Goal: Information Seeking & Learning: Learn about a topic

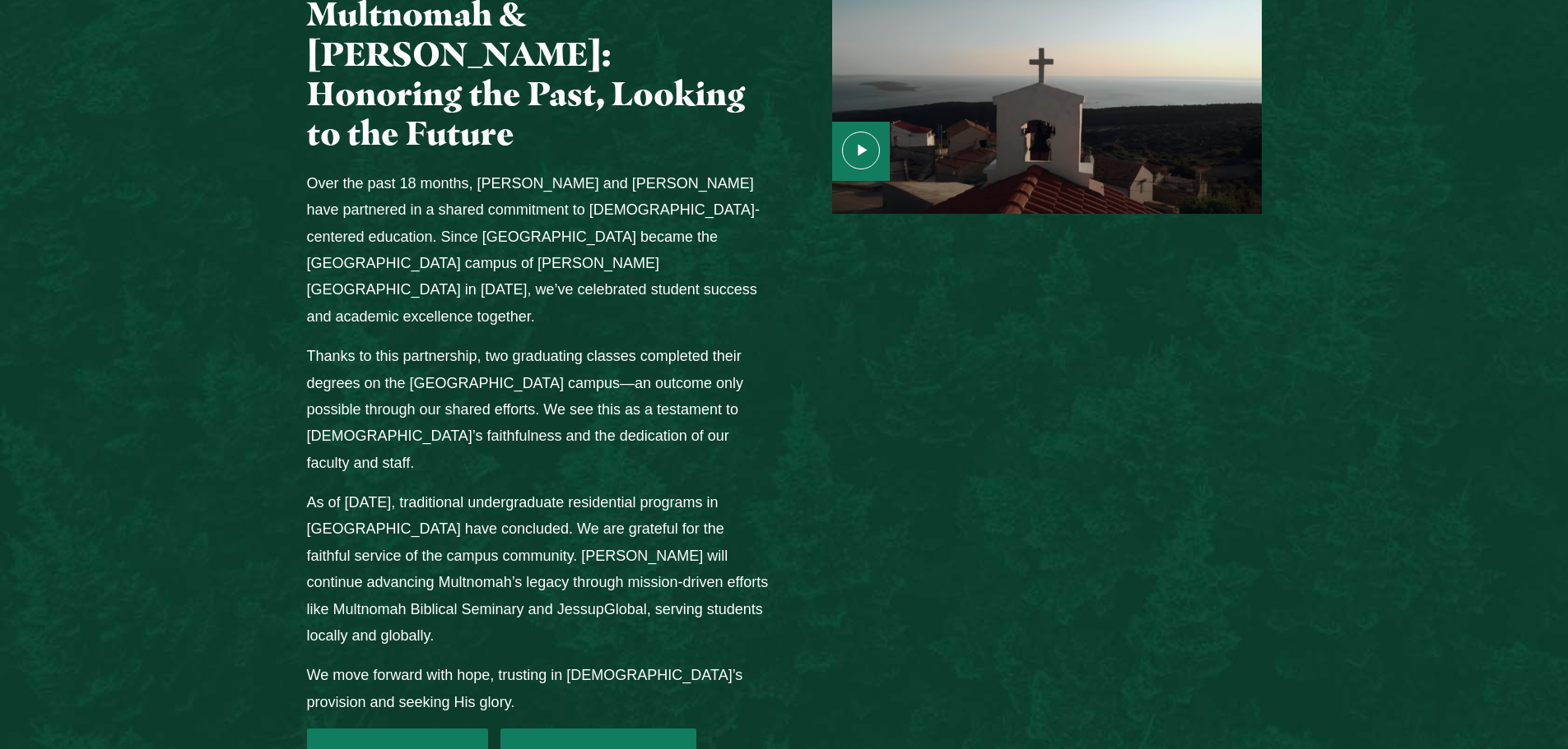
scroll to position [2112, 0]
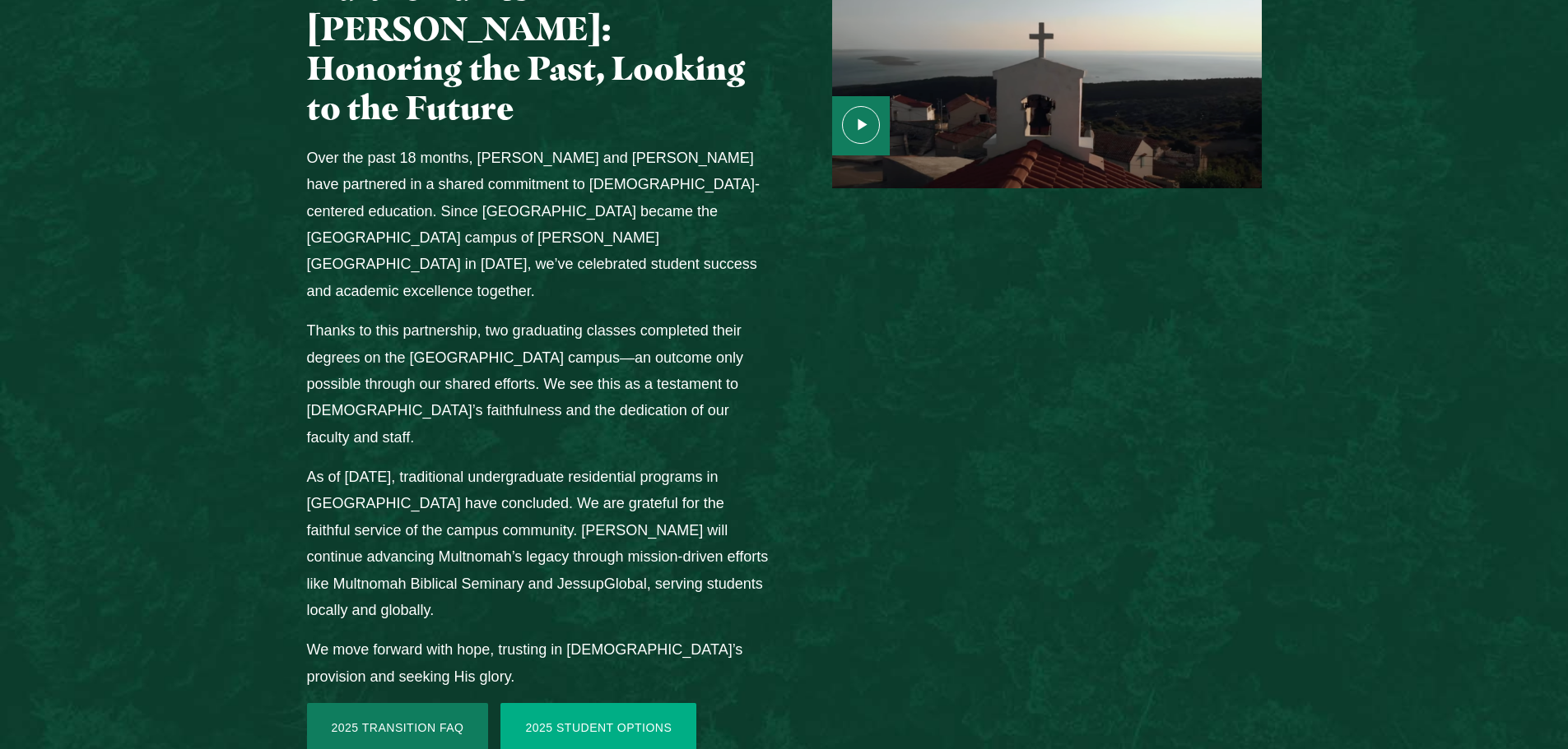
click at [638, 703] on link "2025 Student Options" at bounding box center [598, 727] width 196 height 49
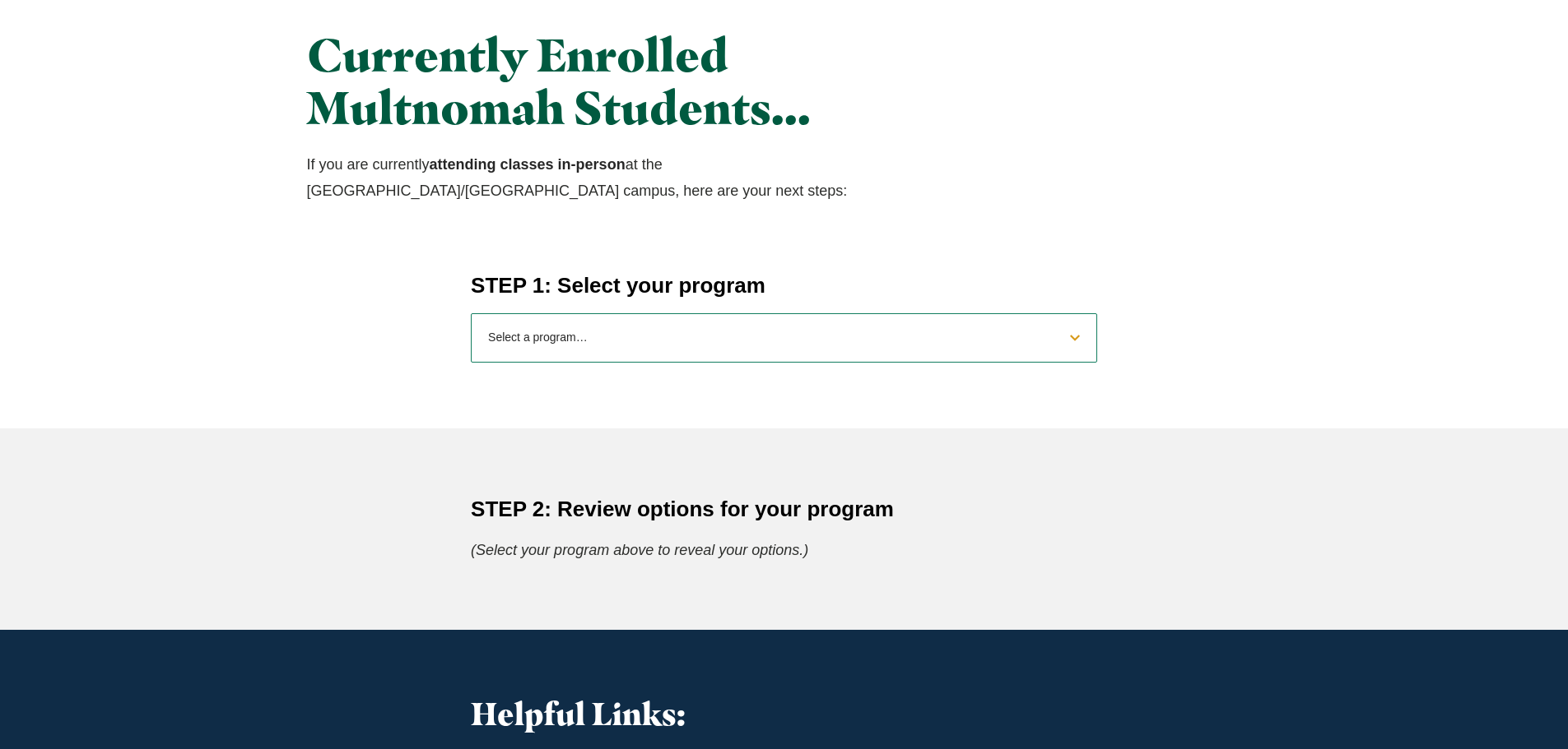
scroll to position [576, 0]
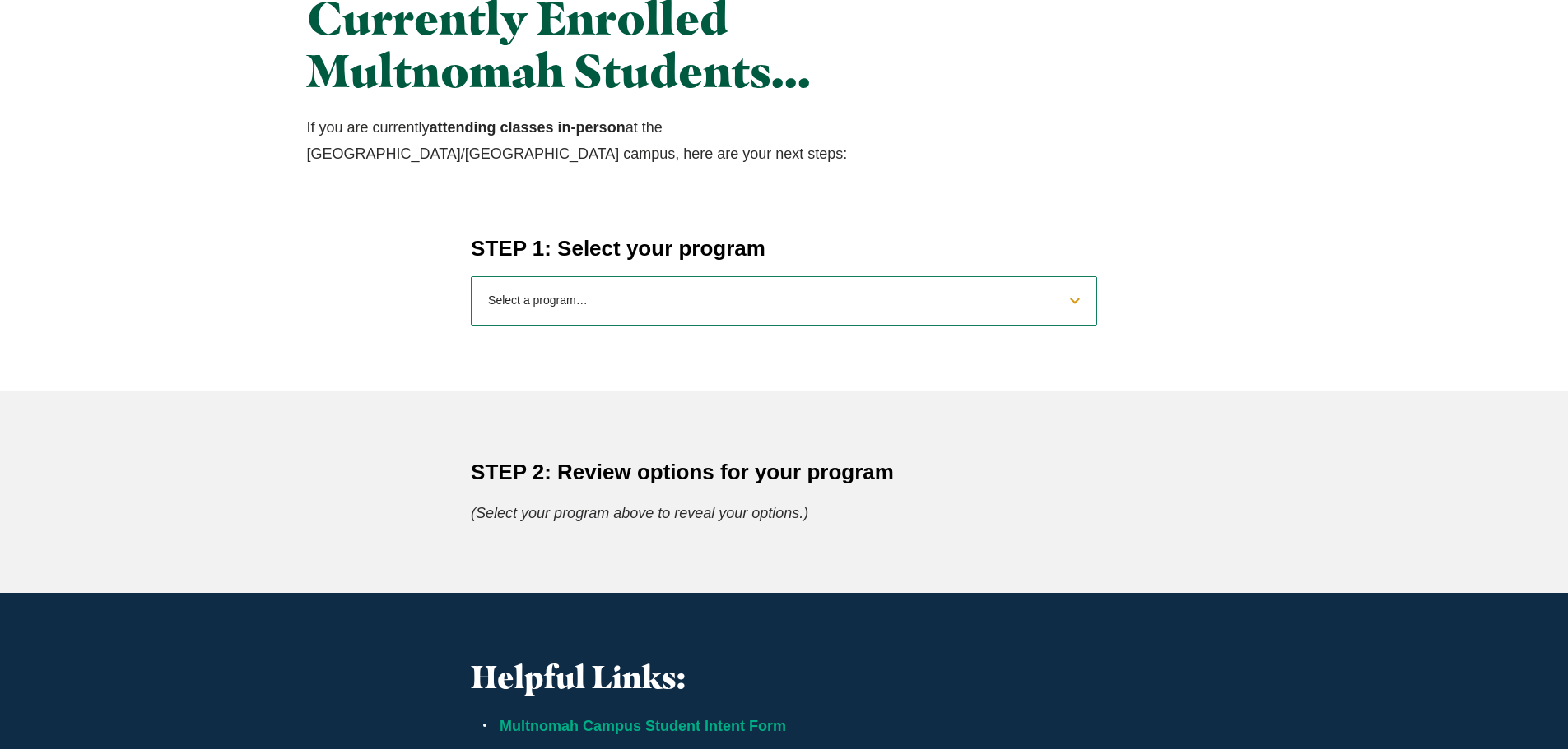
click at [638, 298] on select "Select a program… BS Bible and Theology BS Biology BS Business Administration B…" at bounding box center [784, 300] width 626 height 49
click at [471, 276] on select "Select a program… BS Bible and Theology BS Biology BS Business Administration B…" at bounding box center [784, 300] width 626 height 49
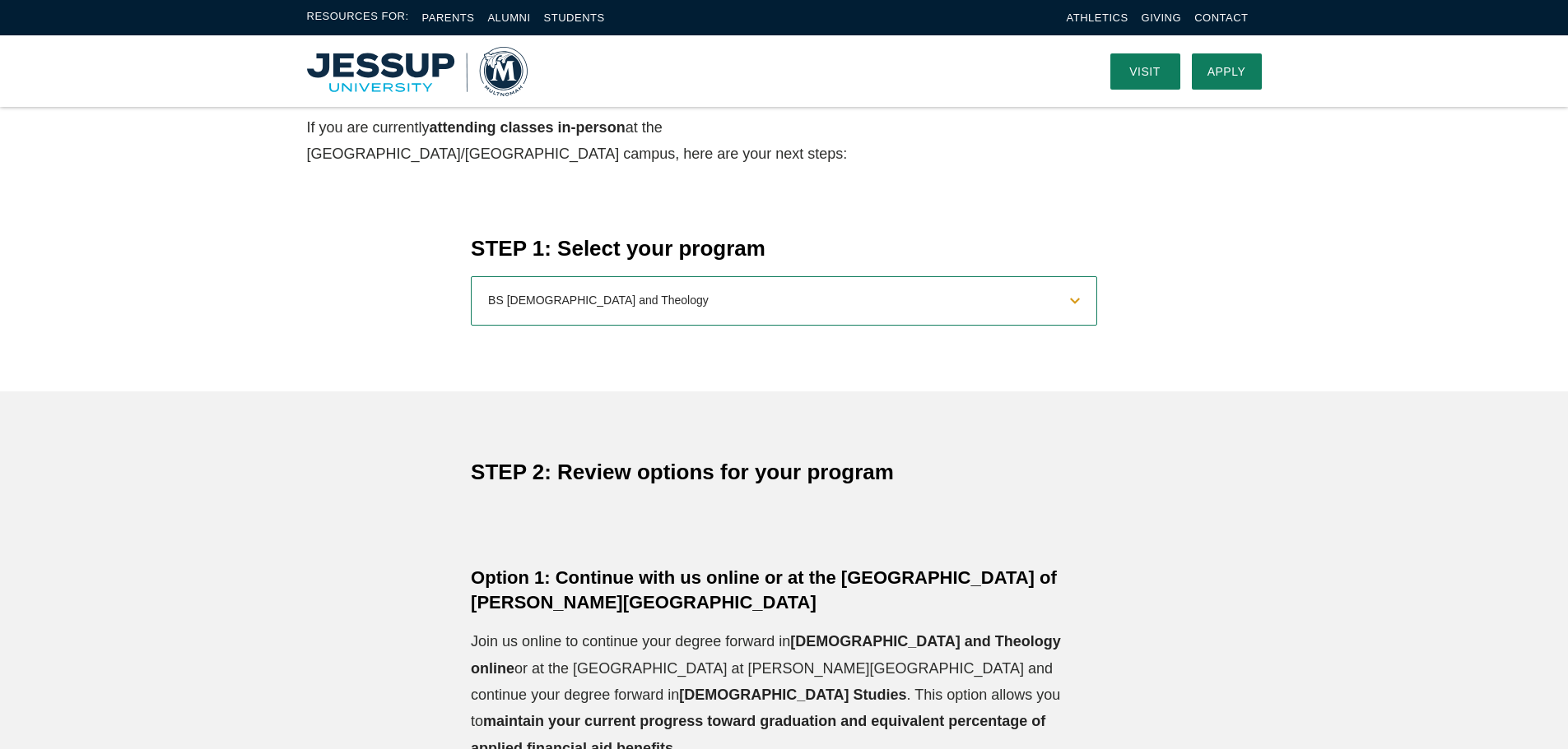
click at [648, 294] on select "Select a program… BS Bible and Theology BS Biology BS Business Administration B…" at bounding box center [784, 300] width 626 height 49
select select "2025businessadministration"
click at [471, 276] on select "Select a program… BS Bible and Theology BS Biology BS Business Administration B…" at bounding box center [784, 300] width 626 height 49
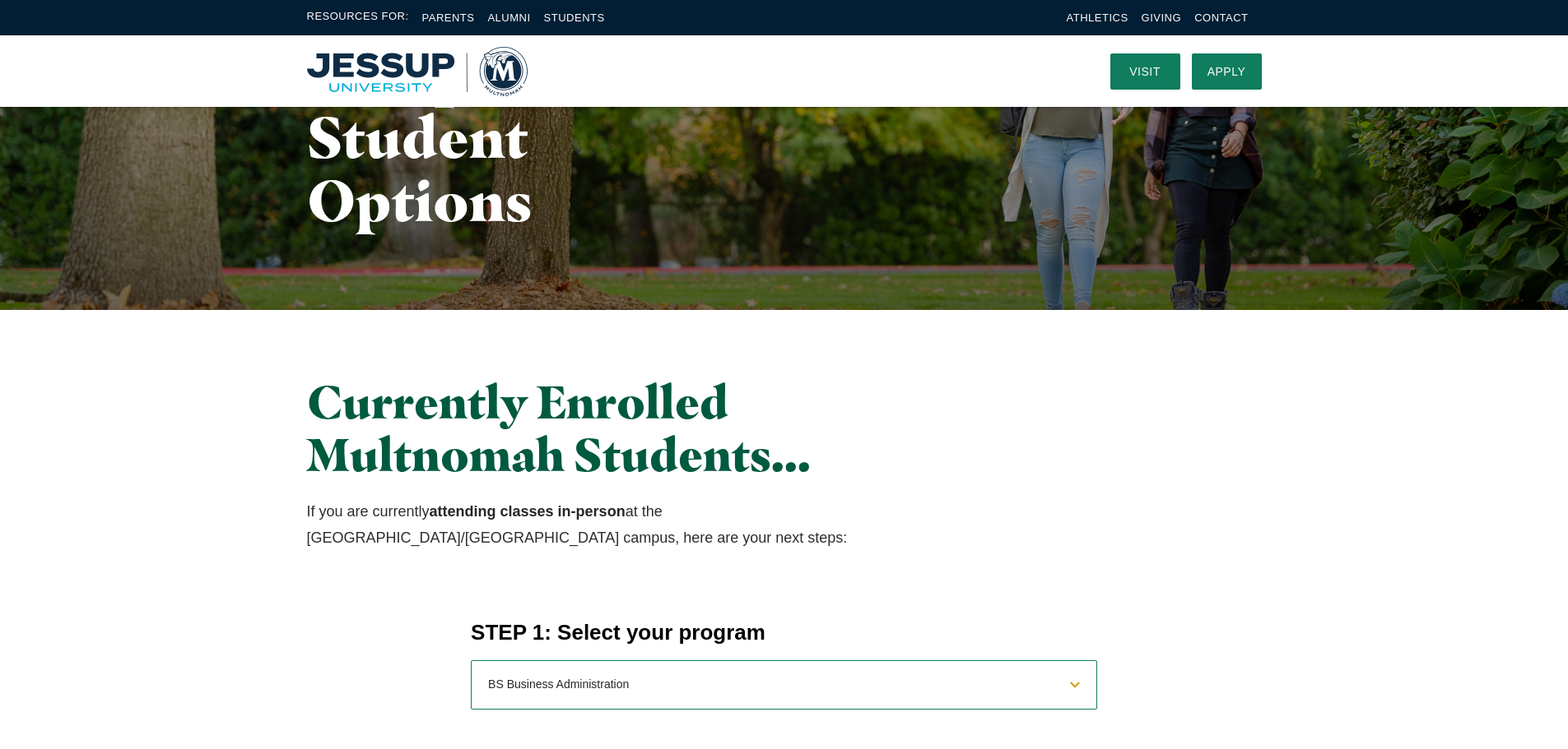
scroll to position [0, 0]
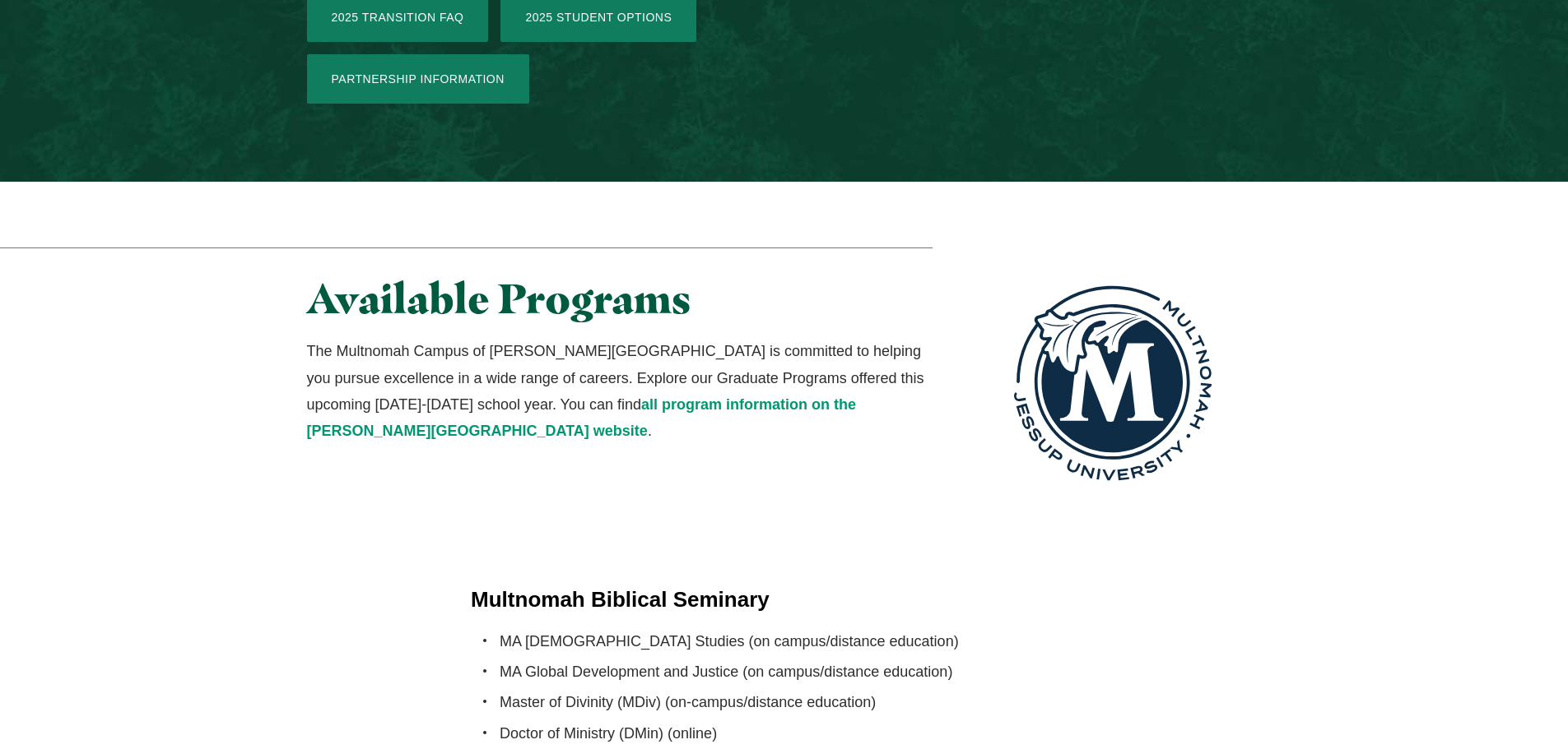
scroll to position [2879, 0]
